Goal: Task Accomplishment & Management: Use online tool/utility

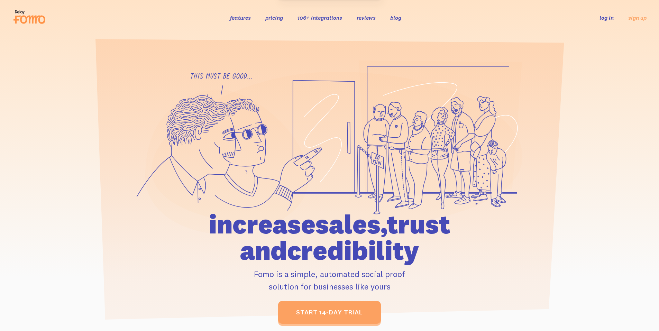
click at [605, 14] on li "log in" at bounding box center [607, 18] width 14 height 8
click at [609, 17] on link "log in" at bounding box center [607, 17] width 14 height 7
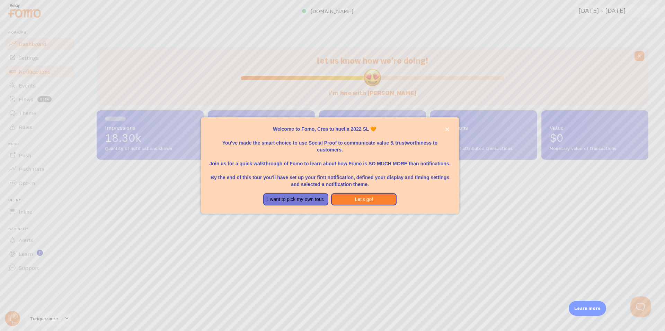
click at [43, 75] on body "Pop-ups Dashboard Settings Notifications Events Flows beta Theme Rules [GEOGRAP…" at bounding box center [332, 165] width 665 height 331
click at [361, 204] on button "Let's go!" at bounding box center [363, 200] width 65 height 12
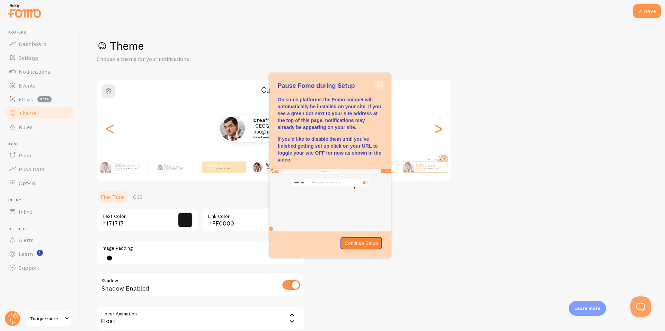
click at [377, 84] on icon "close," at bounding box center [379, 85] width 4 height 4
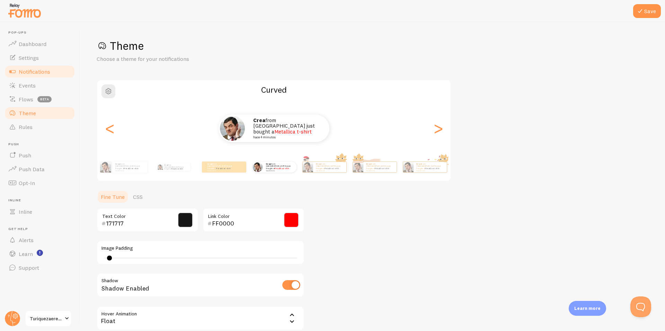
click at [42, 69] on span "Notifications" at bounding box center [35, 71] width 32 height 7
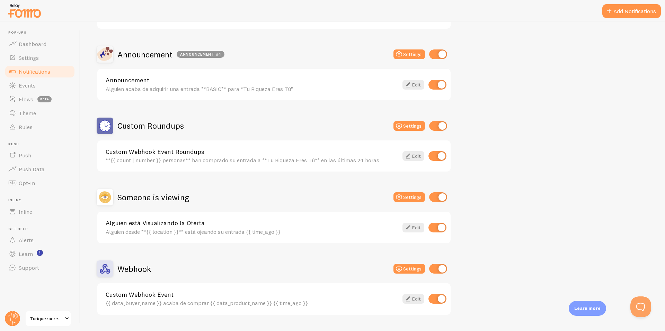
scroll to position [352, 0]
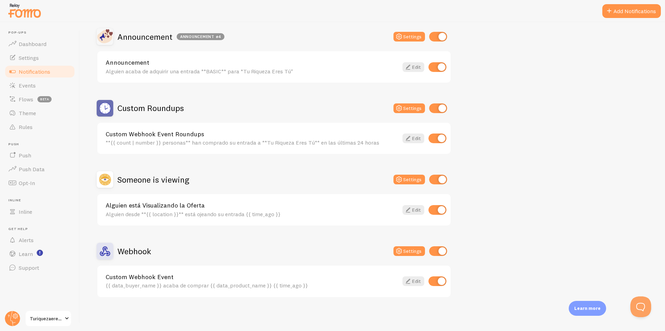
click at [152, 277] on link "Custom Webhook Event" at bounding box center [252, 277] width 293 height 6
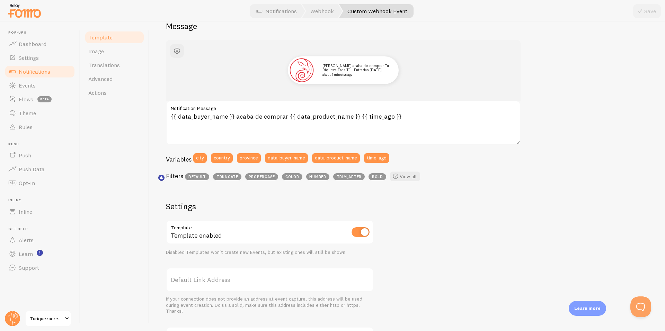
scroll to position [69, 0]
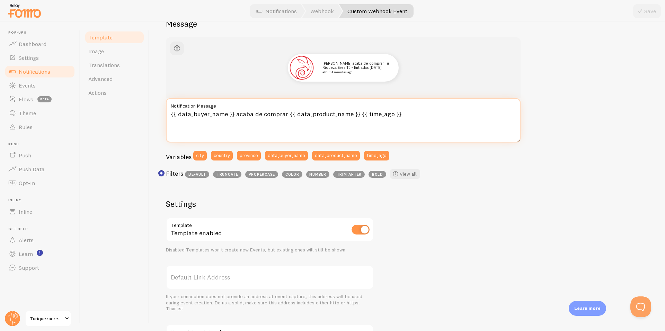
click at [210, 115] on textarea "{{ data_buyer_name }} acaba de comprar {{ data_product_name }} {{ time_ago }}" at bounding box center [343, 120] width 354 height 44
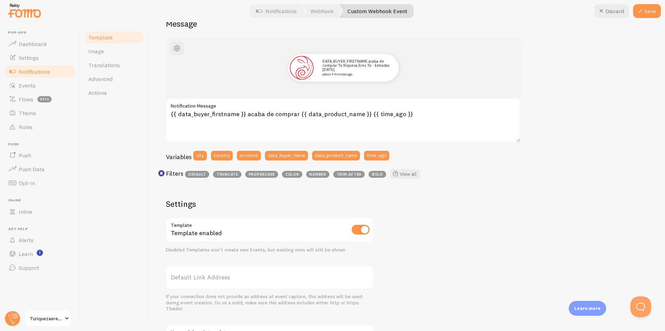
click at [499, 210] on div "DATA_BUYER_FIRSTNAME acaba de comprar Tu Riqueza Eres Tú - Entradas [DATE] abou…" at bounding box center [407, 228] width 482 height 382
click at [221, 114] on textarea "{{ data_buyer_firstname }} acaba de comprar {{ data_product_name }} {{ time_ago…" at bounding box center [343, 120] width 354 height 44
drag, startPoint x: 223, startPoint y: 115, endPoint x: 210, endPoint y: 116, distance: 13.6
click at [210, 116] on textarea "{{ data_buyer_first_name }} acaba de comprar {{ data_product_name }} {{ time_ag…" at bounding box center [343, 120] width 354 height 44
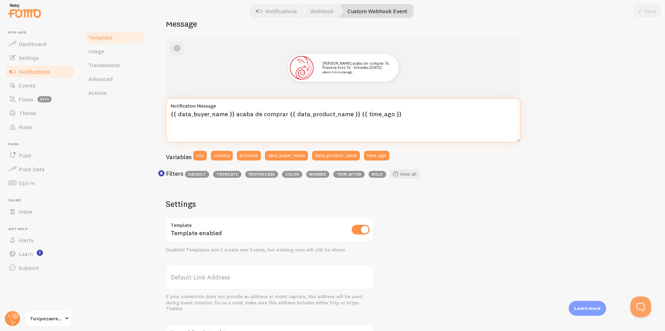
click at [421, 115] on textarea "{{ data_buyer_name }} acaba de comprar {{ data_product_name }} {{ time_ago }}" at bounding box center [343, 120] width 354 height 44
type textarea "{{ data_buyer_name }} acaba de comprar {{ data_product_name }} {{ time_ago }}"
click at [455, 171] on div "Filters default truncate propercase color number trim_after bold View all" at bounding box center [343, 175] width 354 height 13
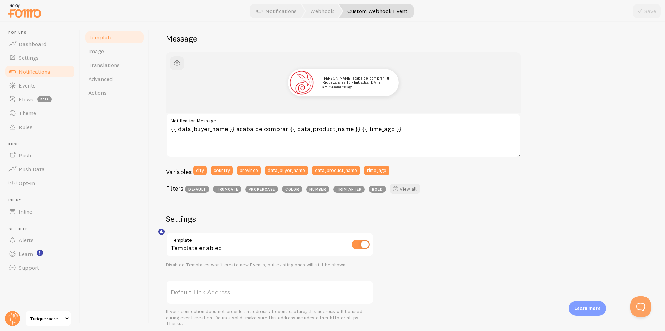
scroll to position [0, 0]
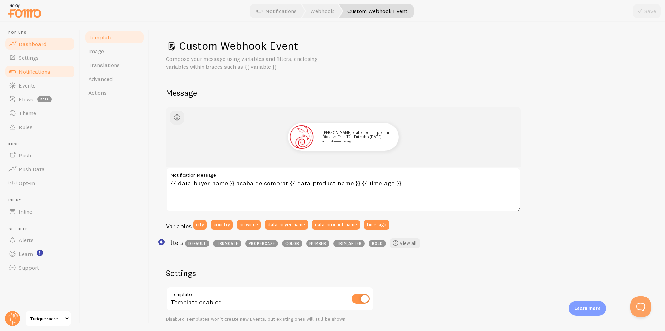
click at [26, 41] on span "Dashboard" at bounding box center [33, 44] width 28 height 7
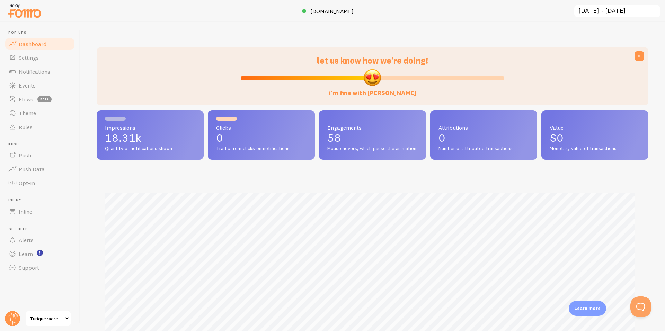
scroll to position [182, 546]
